Goal: Information Seeking & Learning: Understand process/instructions

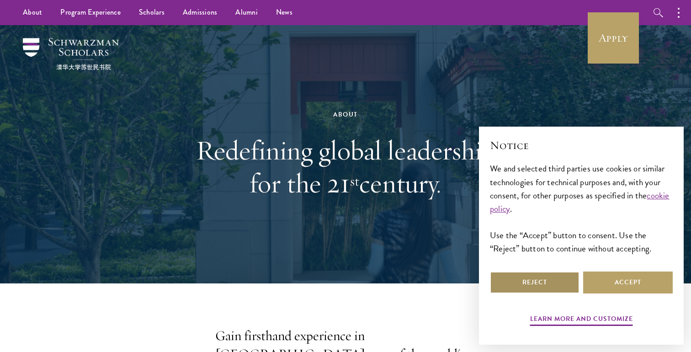
click at [558, 284] on button "Reject" at bounding box center [535, 282] width 90 height 22
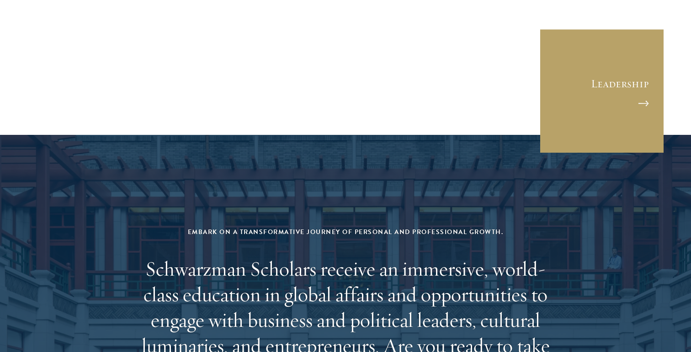
scroll to position [3769, 0]
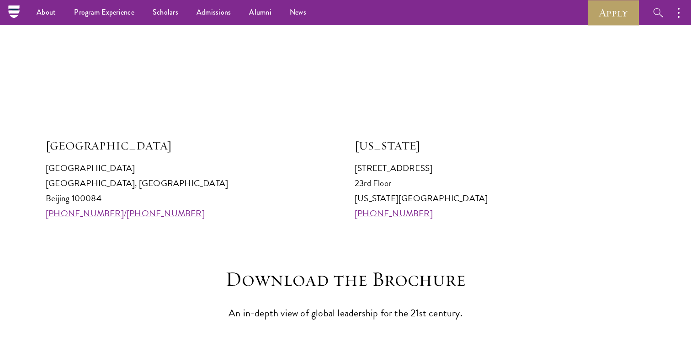
scroll to position [939, 0]
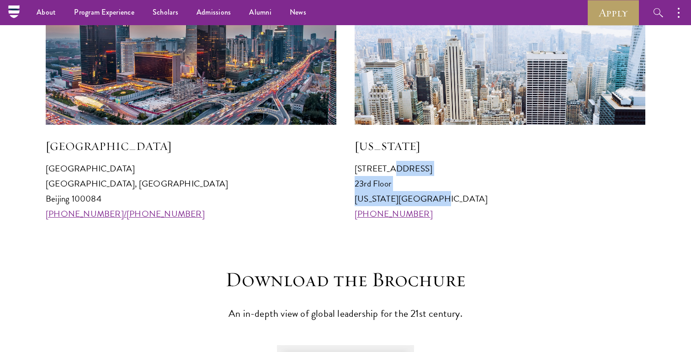
drag, startPoint x: 433, startPoint y: 199, endPoint x: 354, endPoint y: 169, distance: 84.7
click at [354, 169] on div "Beijing Schwarzman College Tsinghua University, Haidian District Beijing 100084…" at bounding box center [345, 90] width 599 height 264
copy p "641 Lexington Avenue 23rd Floor New York, NY 10022"
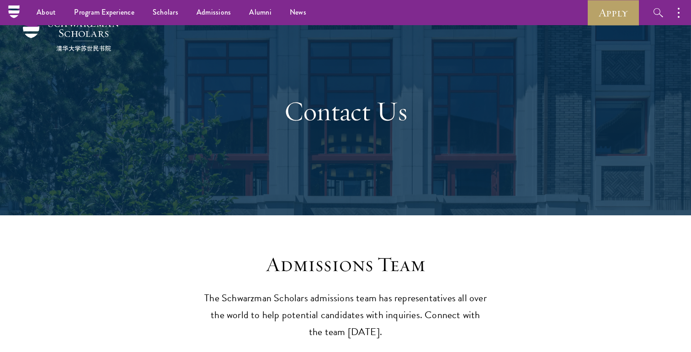
scroll to position [0, 0]
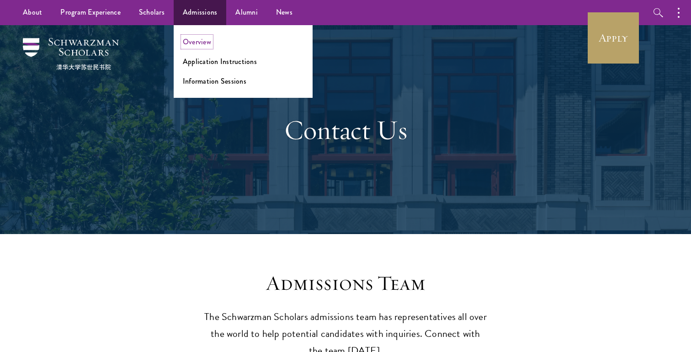
click at [207, 42] on link "Overview" at bounding box center [197, 42] width 28 height 11
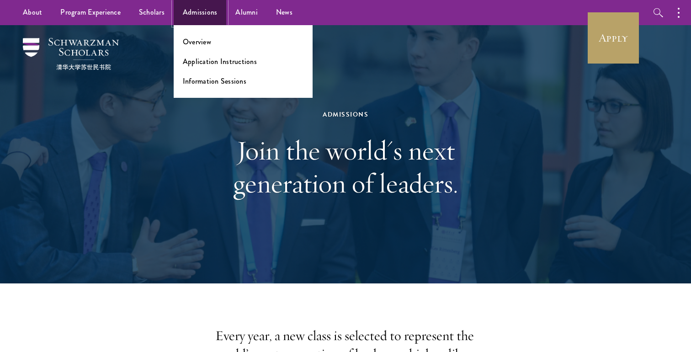
click at [204, 16] on link "Admissions" at bounding box center [200, 12] width 53 height 25
click at [205, 63] on link "Application Instructions" at bounding box center [220, 61] width 74 height 11
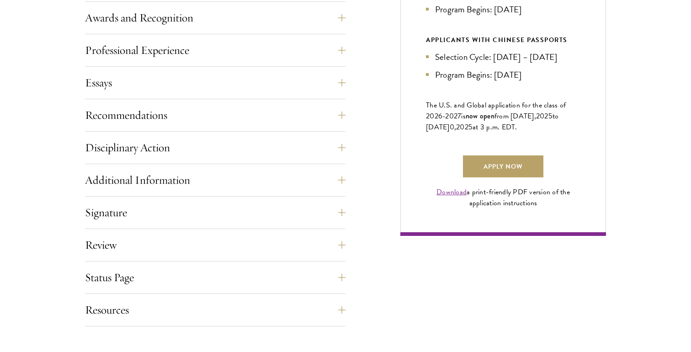
scroll to position [603, 0]
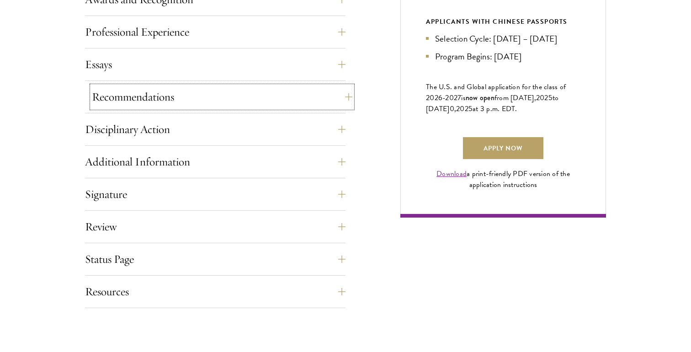
click at [240, 100] on button "Recommendations" at bounding box center [222, 97] width 260 height 22
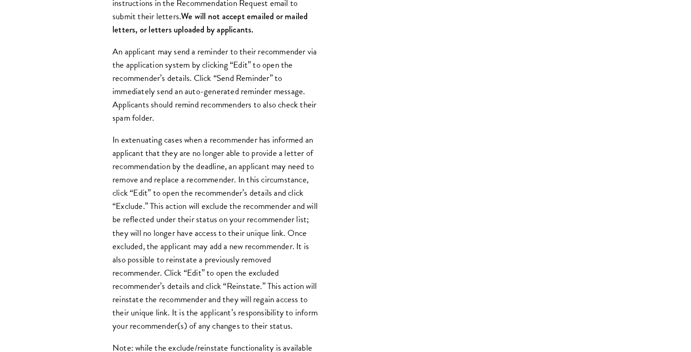
scroll to position [907, 0]
